Goal: Task Accomplishment & Management: Manage account settings

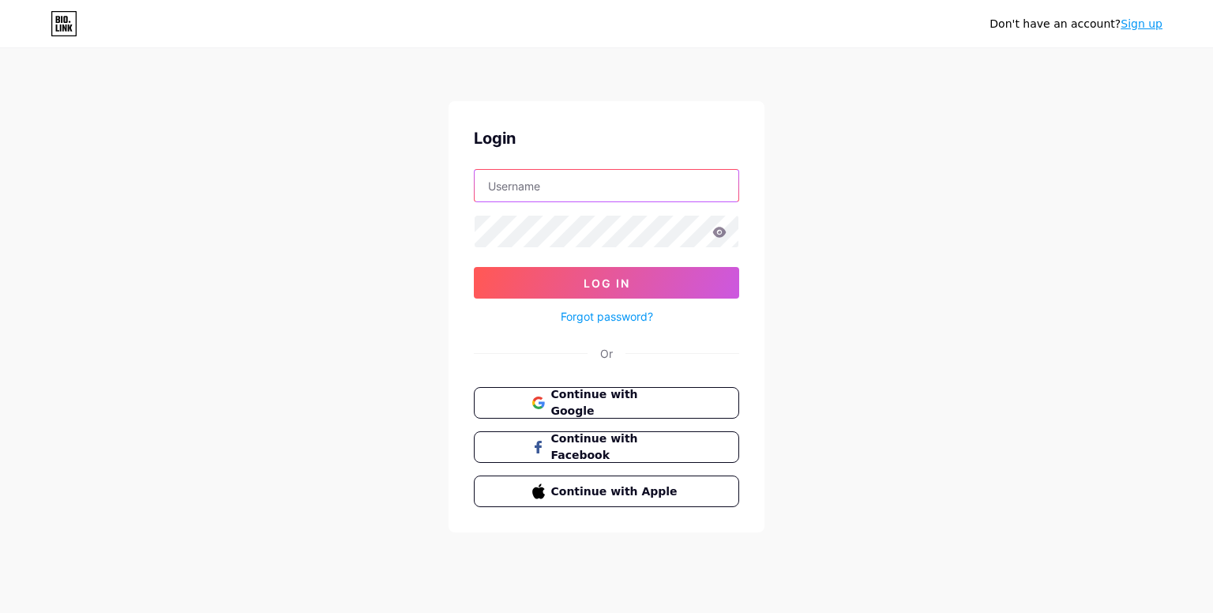
click at [571, 186] on input "text" at bounding box center [607, 186] width 264 height 32
type input "xcybrmixx"
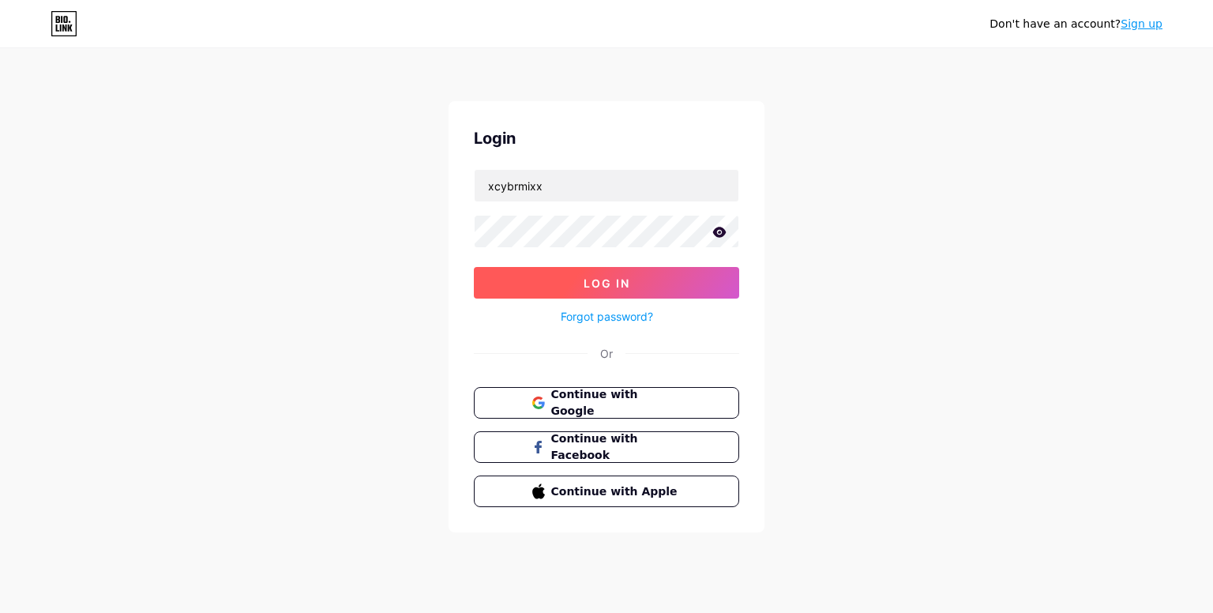
click at [628, 276] on span "Log In" at bounding box center [607, 282] width 47 height 13
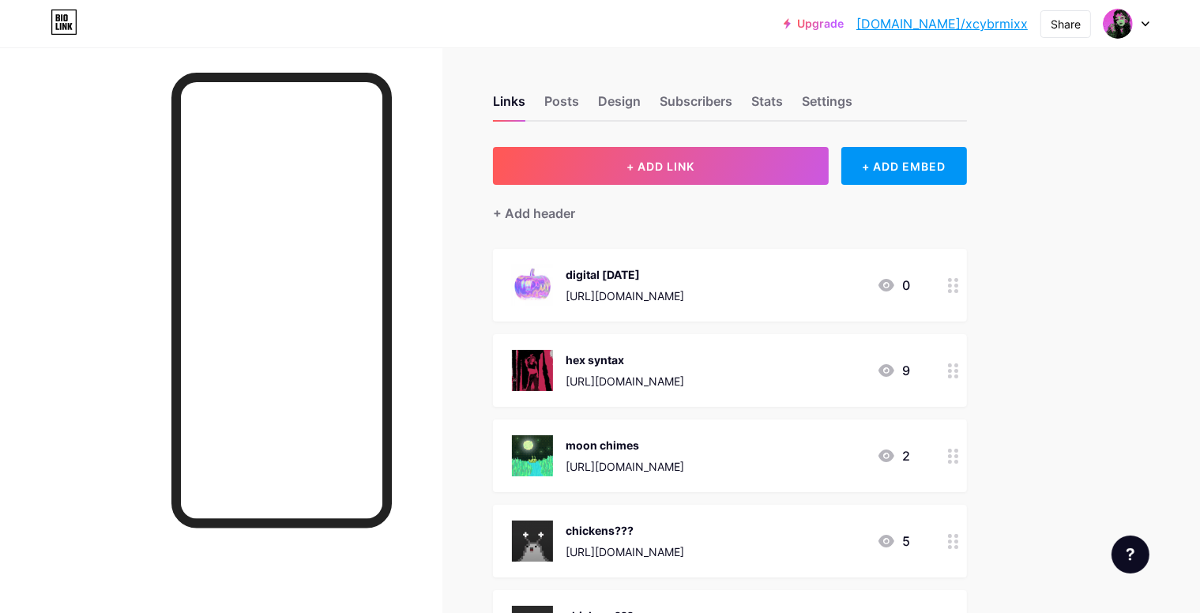
click at [967, 283] on div "digital [DATE] [URL][DOMAIN_NAME] 0" at bounding box center [730, 285] width 474 height 73
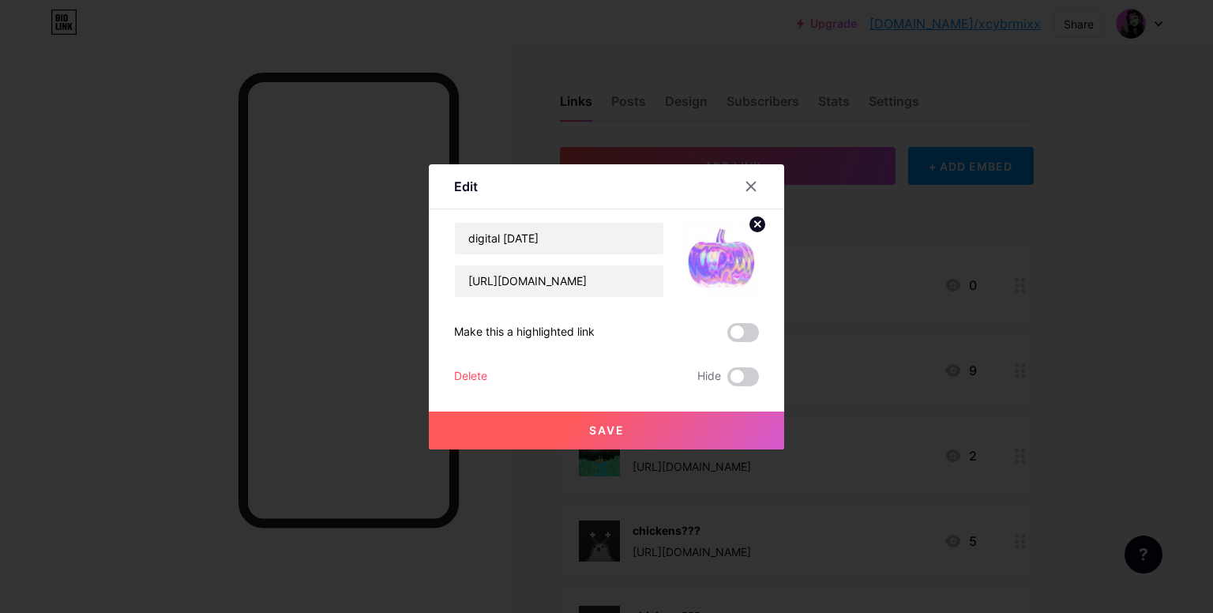
click at [754, 228] on circle at bounding box center [757, 224] width 17 height 17
click at [720, 257] on rect at bounding box center [717, 248] width 25 height 25
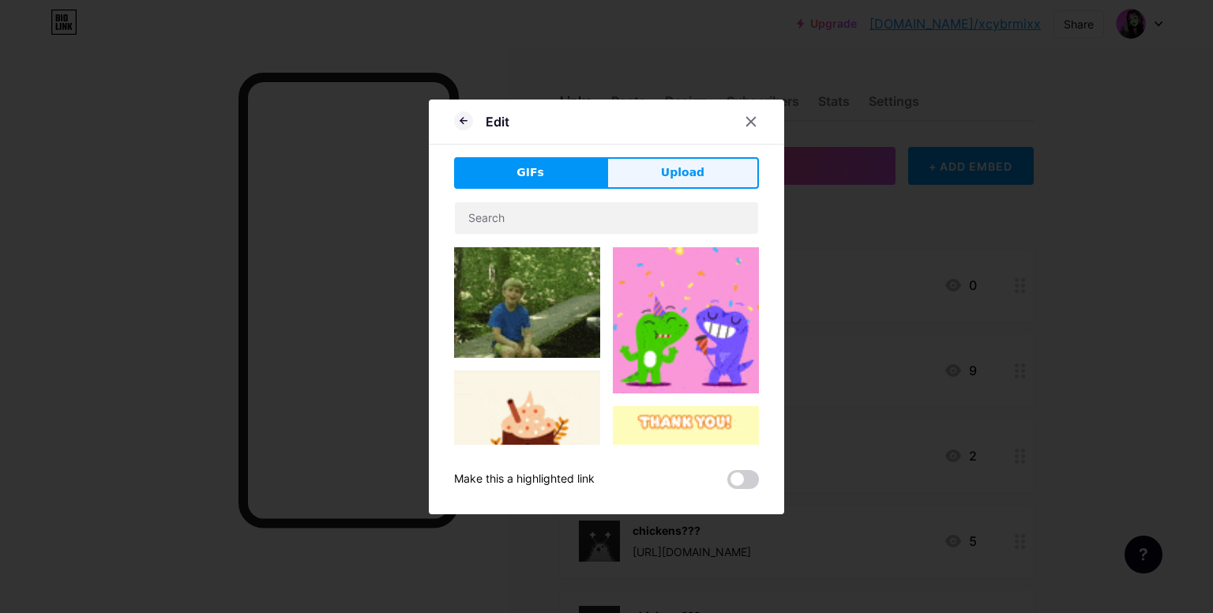
click at [680, 186] on button "Upload" at bounding box center [683, 173] width 152 height 32
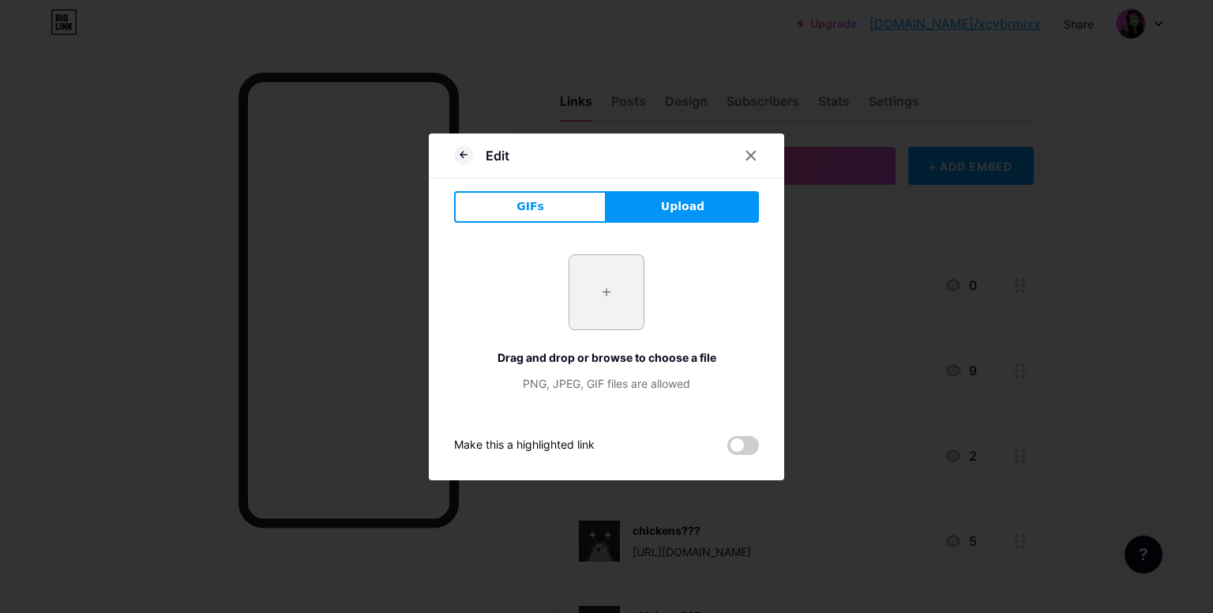
click at [629, 289] on input "file" at bounding box center [606, 292] width 74 height 74
click at [751, 149] on icon at bounding box center [751, 155] width 13 height 13
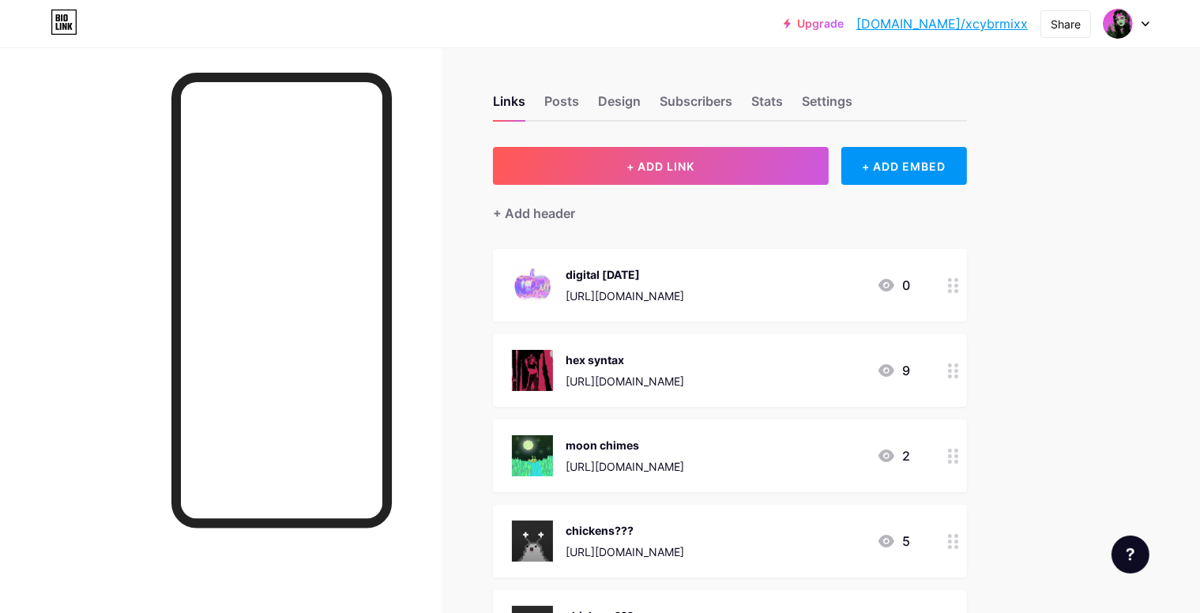
click at [967, 282] on div at bounding box center [953, 285] width 27 height 73
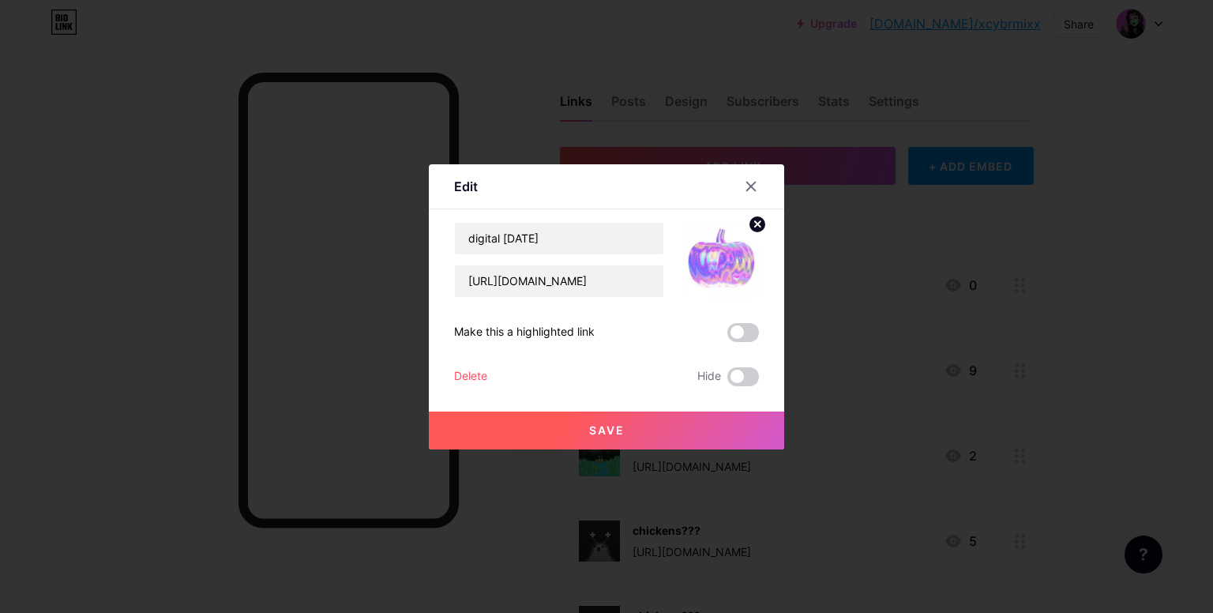
click at [748, 219] on icon at bounding box center [757, 224] width 19 height 19
click at [735, 241] on icon at bounding box center [721, 250] width 32 height 29
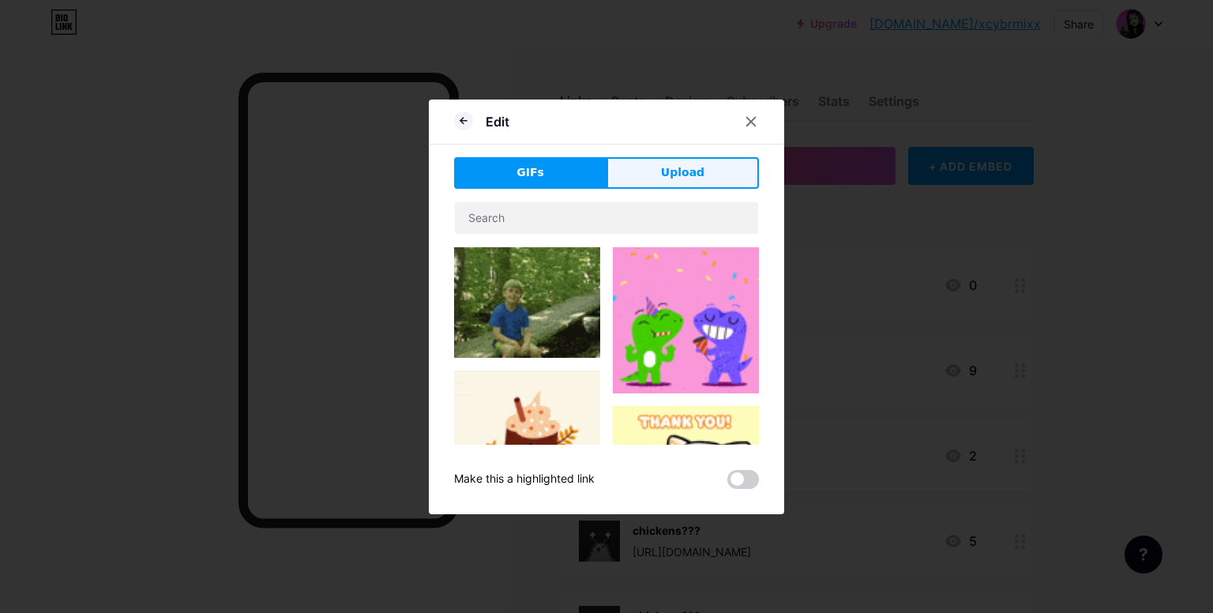
click at [689, 178] on span "Upload" at bounding box center [682, 172] width 43 height 17
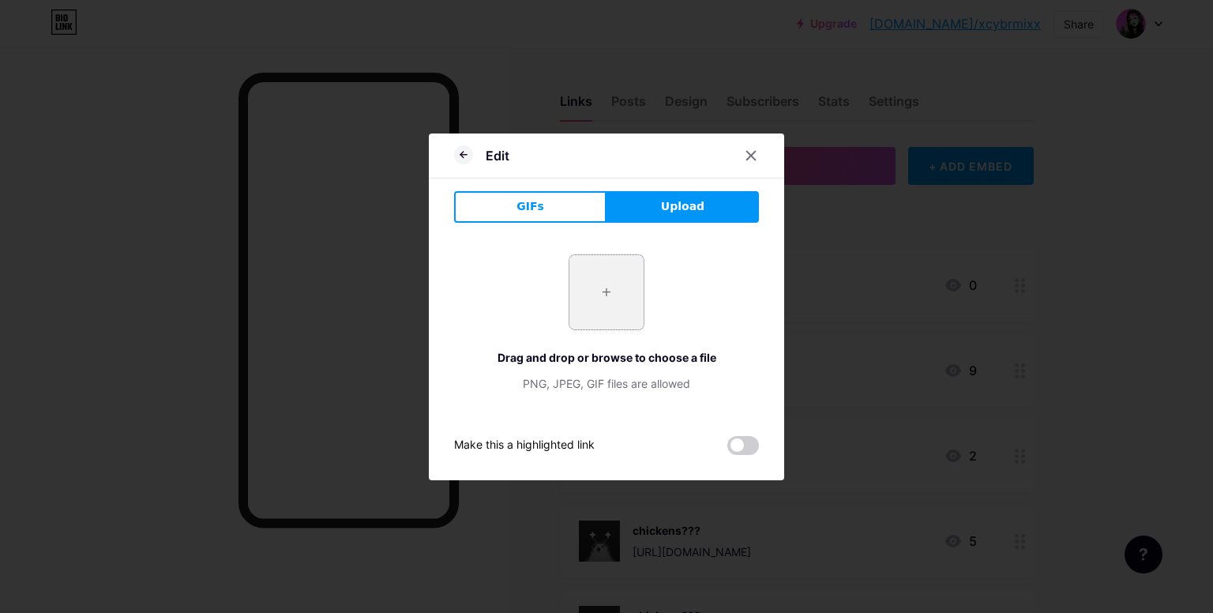
click at [606, 266] on input "file" at bounding box center [606, 292] width 74 height 74
type input "C:\fakepath\IMG_0566.GIF"
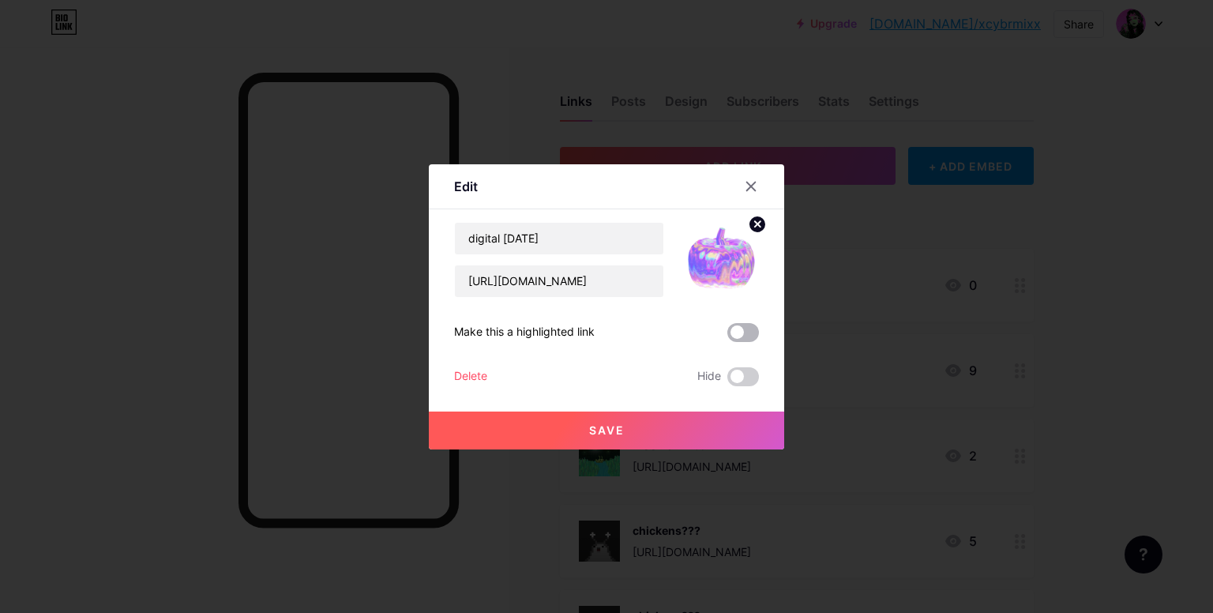
click at [746, 337] on span at bounding box center [743, 332] width 32 height 19
click at [727, 336] on input "checkbox" at bounding box center [727, 336] width 0 height 0
click at [659, 421] on button "Save" at bounding box center [606, 430] width 355 height 38
